Goal: Information Seeking & Learning: Learn about a topic

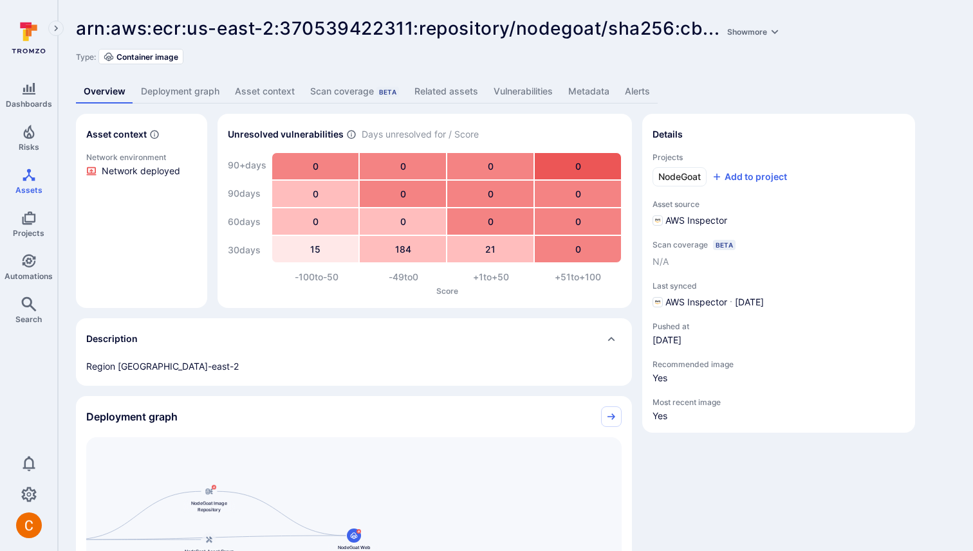
click at [191, 91] on link "Deployment graph" at bounding box center [180, 92] width 94 height 24
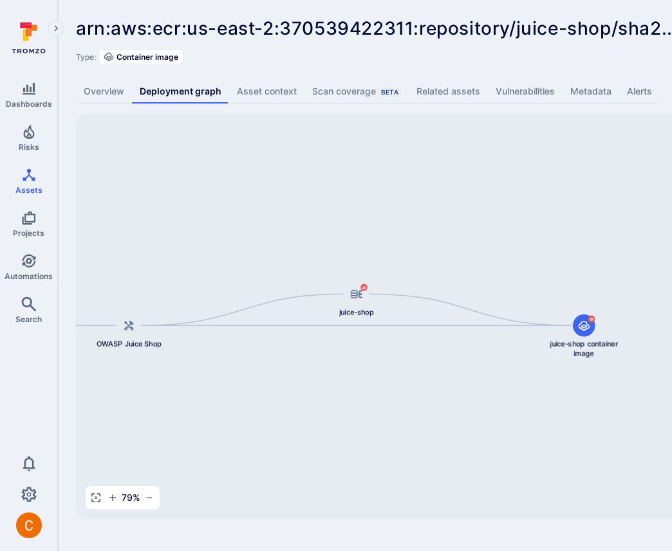
drag, startPoint x: 477, startPoint y: 413, endPoint x: 225, endPoint y: 417, distance: 252.9
click at [225, 417] on div "juice-shop container image juice-shop OWASP Juice Shop Tromzo-Benchmark/juice-s…" at bounding box center [495, 316] width 839 height 405
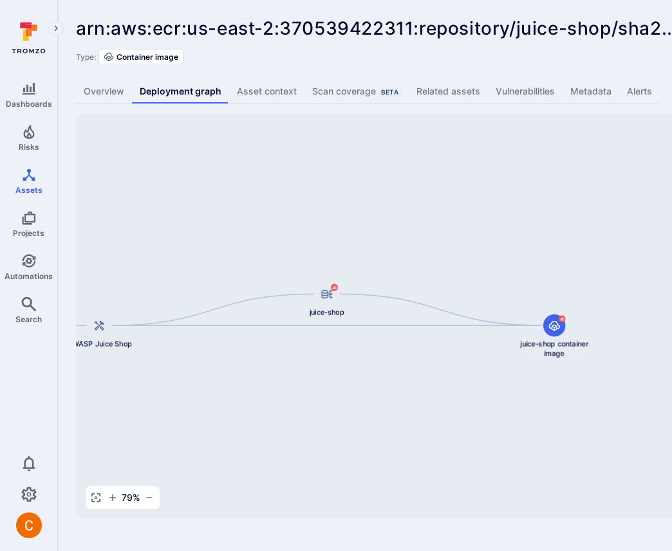
drag, startPoint x: 472, startPoint y: 397, endPoint x: 348, endPoint y: 386, distance: 124.6
click at [348, 386] on div "juice-shop container image juice-shop OWASP Juice Shop Tromzo-Benchmark/juice-s…" at bounding box center [495, 316] width 839 height 405
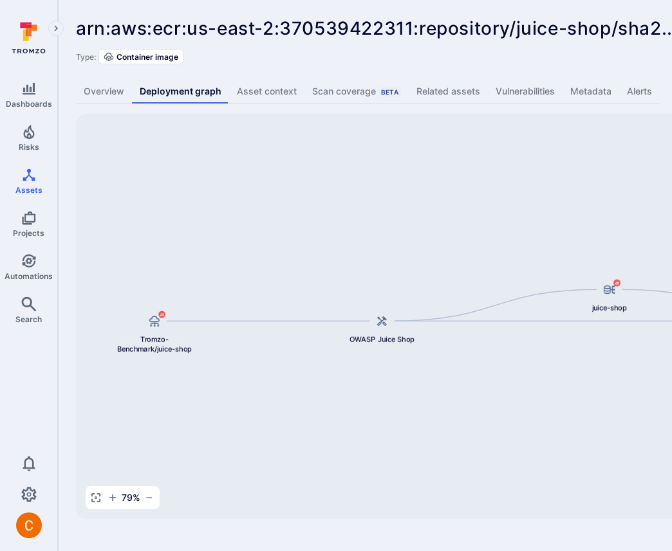
scroll to position [0, 255]
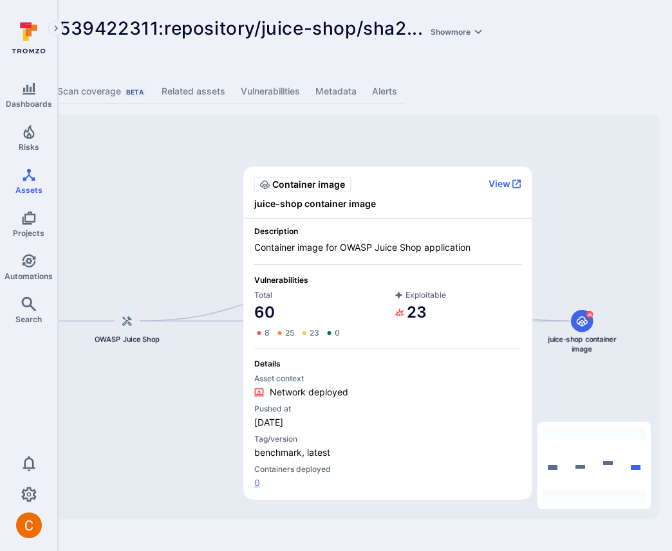
click at [258, 481] on link "0" at bounding box center [388, 483] width 268 height 13
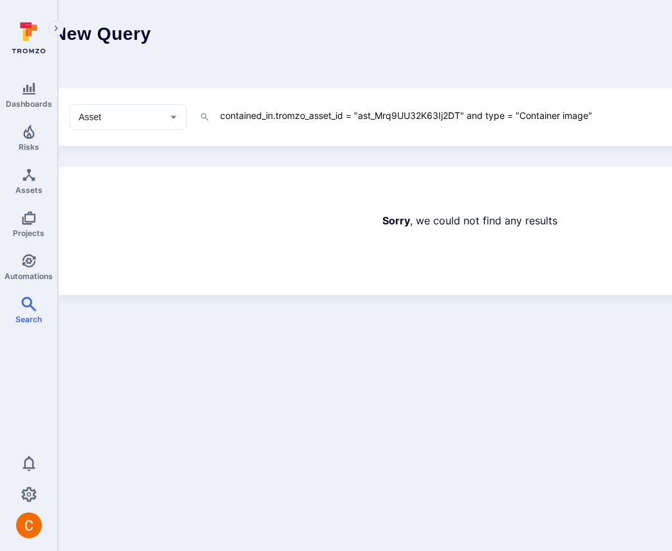
scroll to position [0, 17]
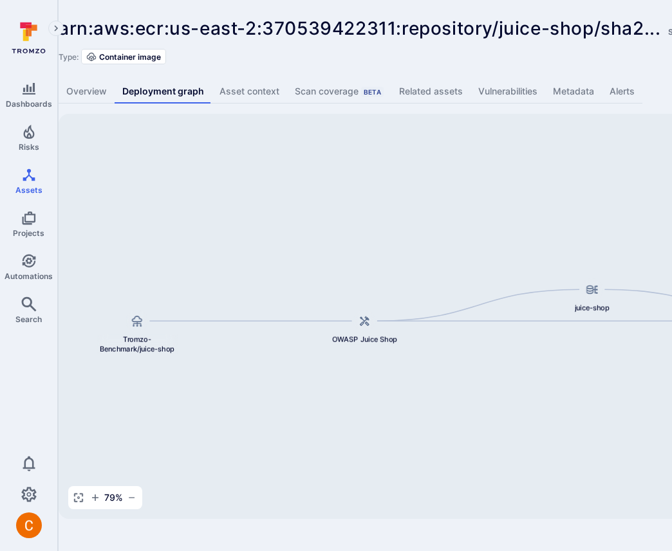
scroll to position [0, 255]
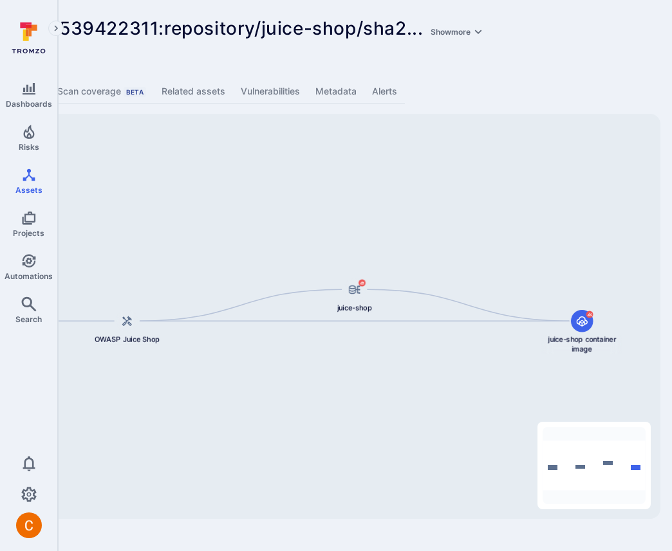
click at [542, 77] on div "arn:aws:ecr:us-east-2:370539422311:repository/juice-shop/sha2 ... Show more ...…" at bounding box center [237, 268] width 868 height 537
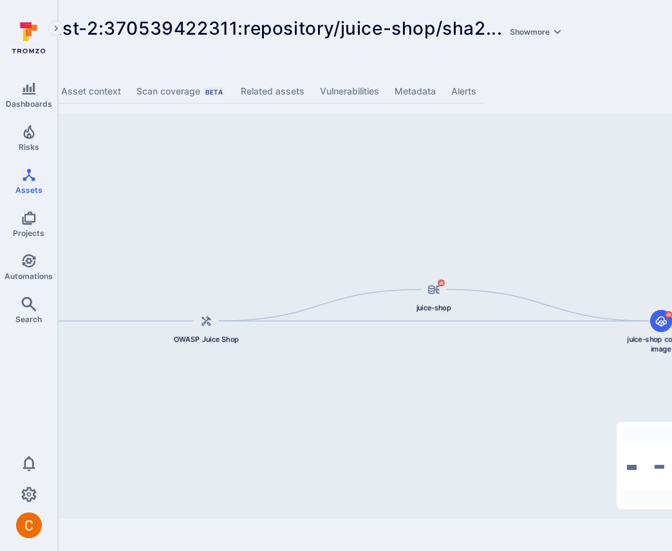
scroll to position [0, 255]
